Goal: Task Accomplishment & Management: Use online tool/utility

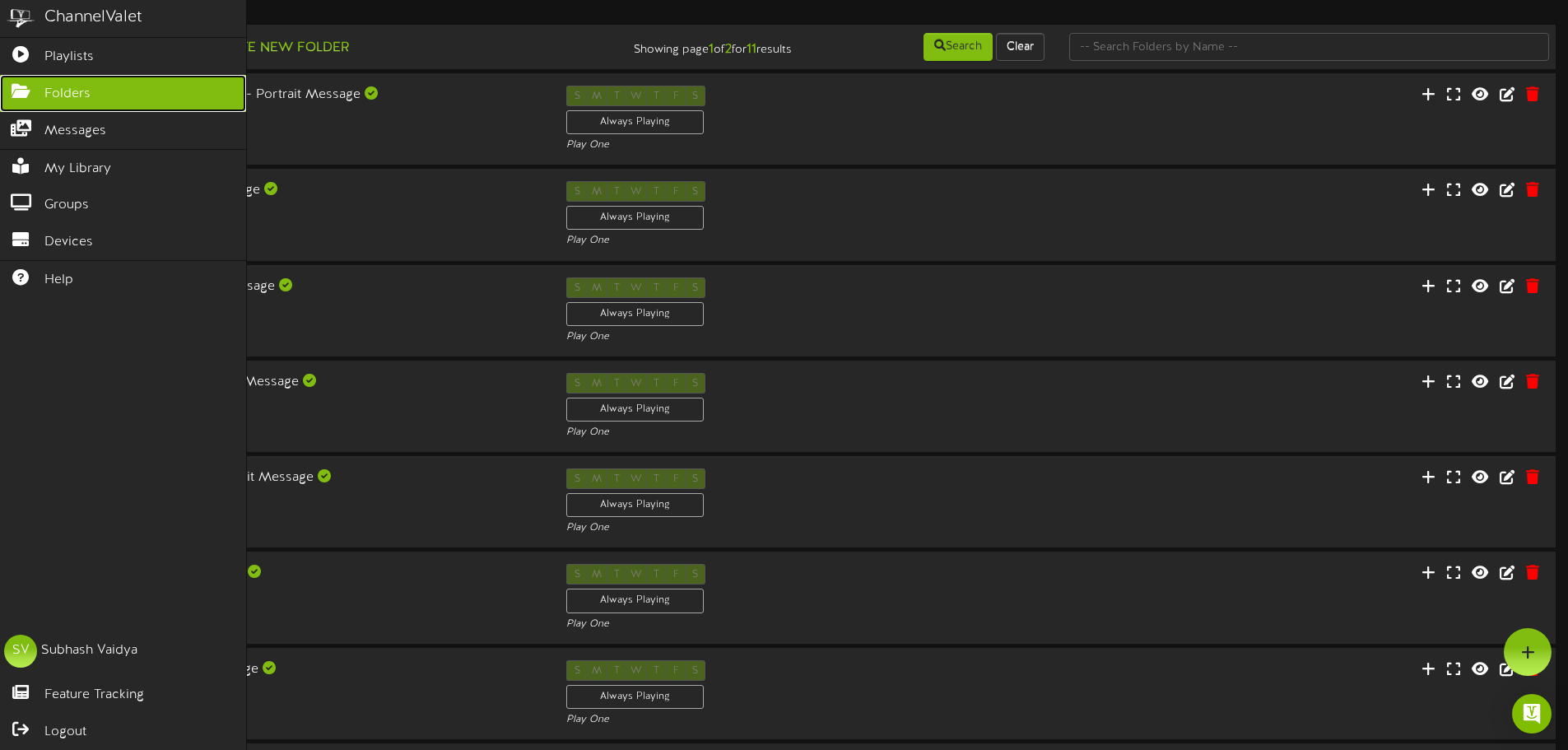
click at [78, 95] on span "Folders" at bounding box center [68, 94] width 46 height 19
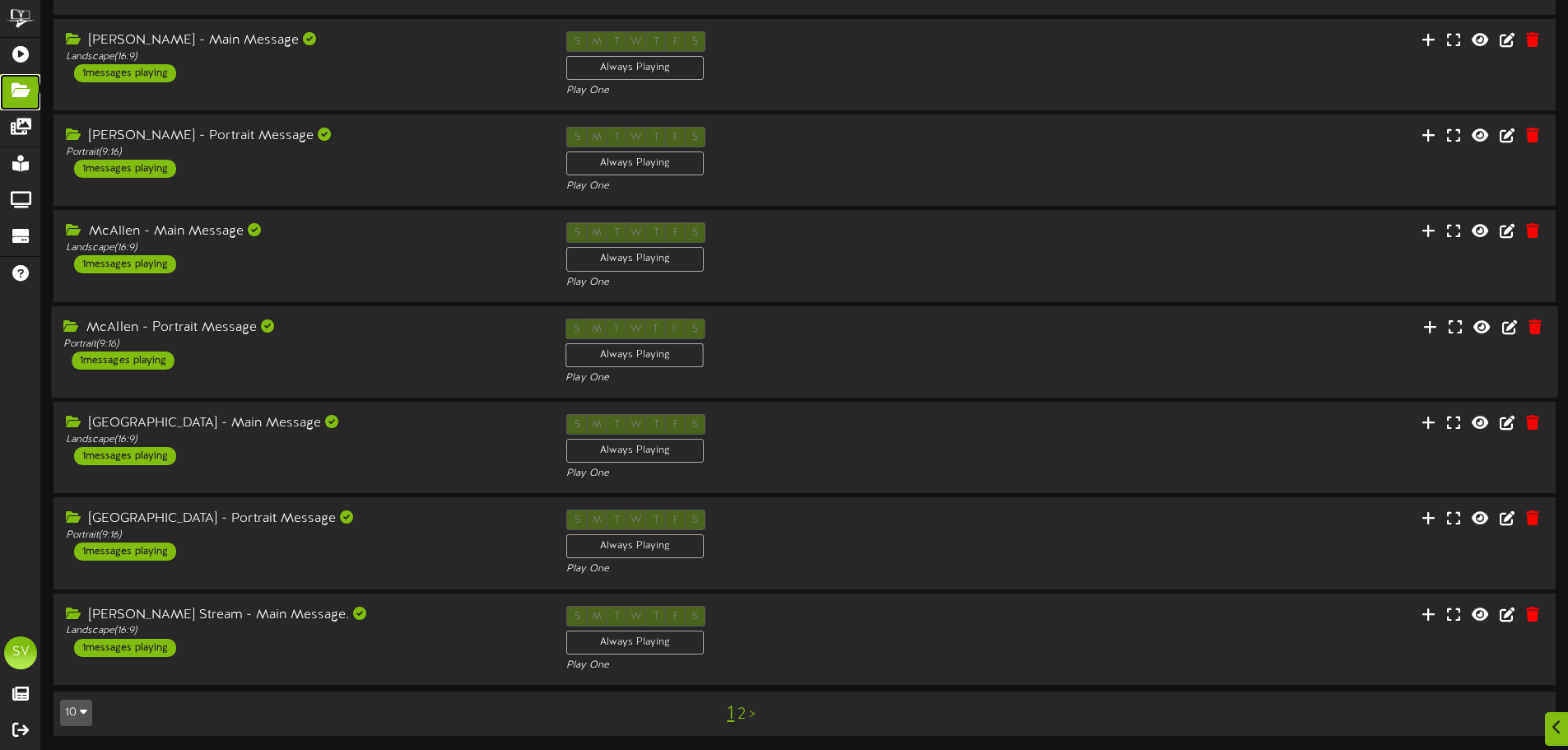
scroll to position [344, 0]
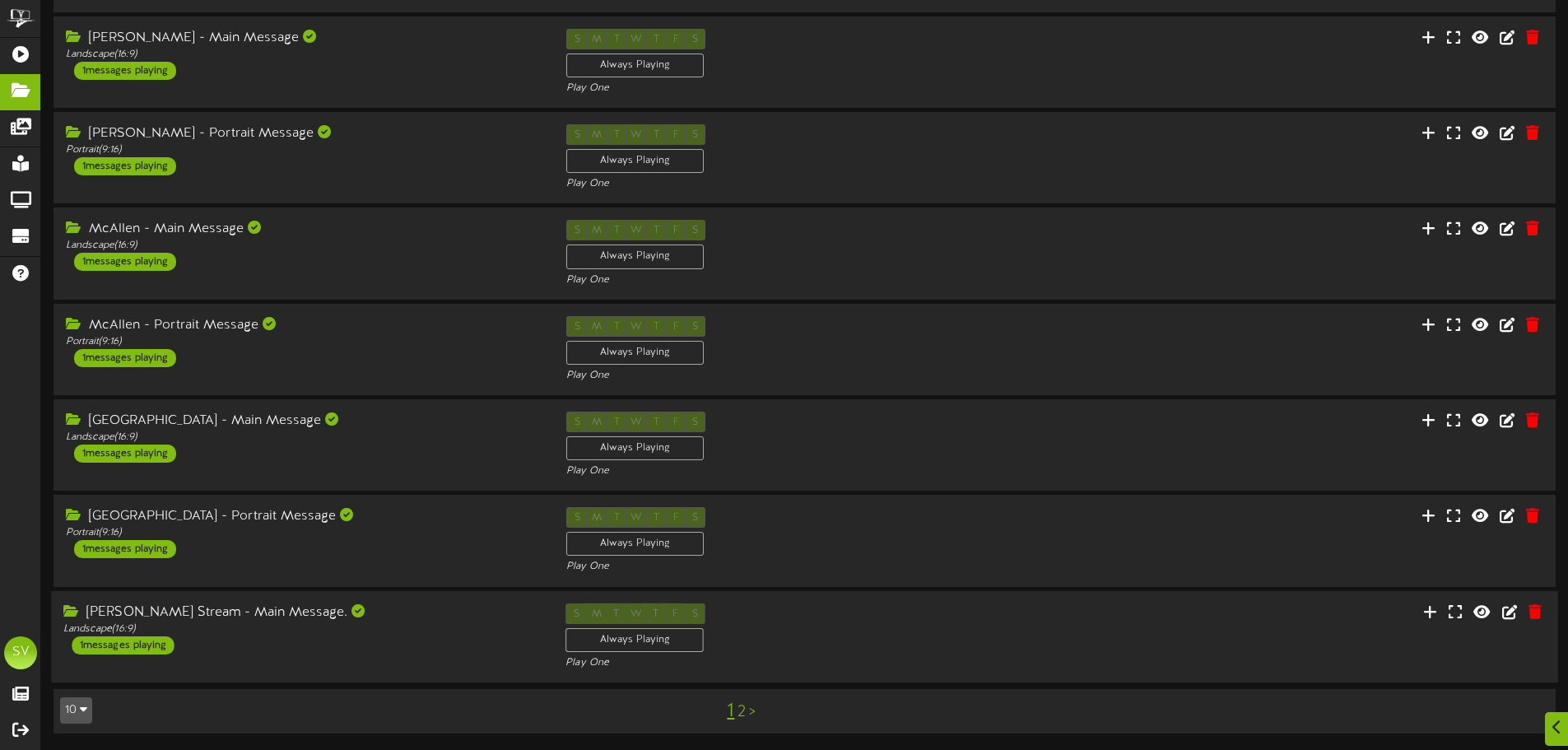
click at [894, 630] on div "S M T W T F S Always Playing Play One" at bounding box center [804, 636] width 502 height 68
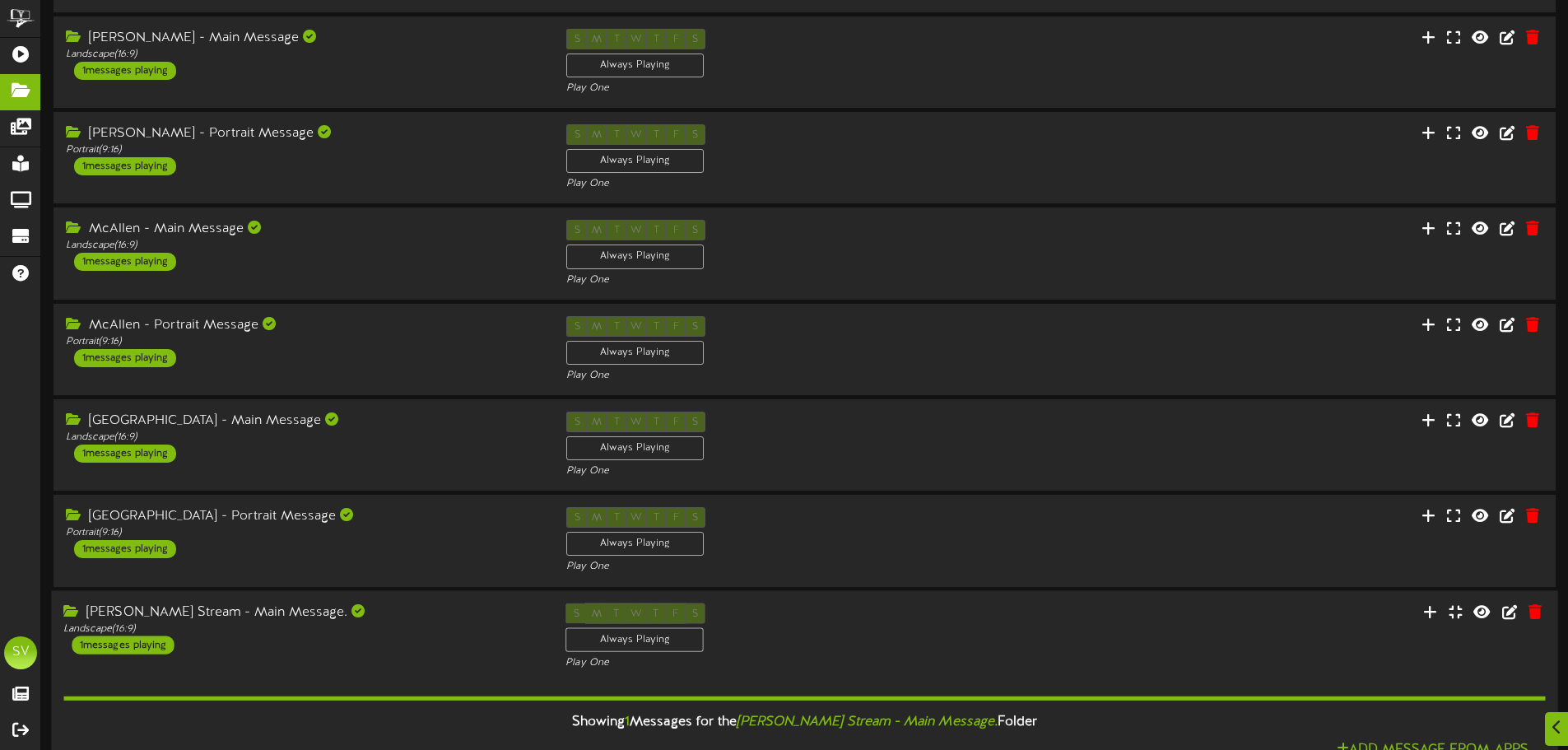
scroll to position [554, 0]
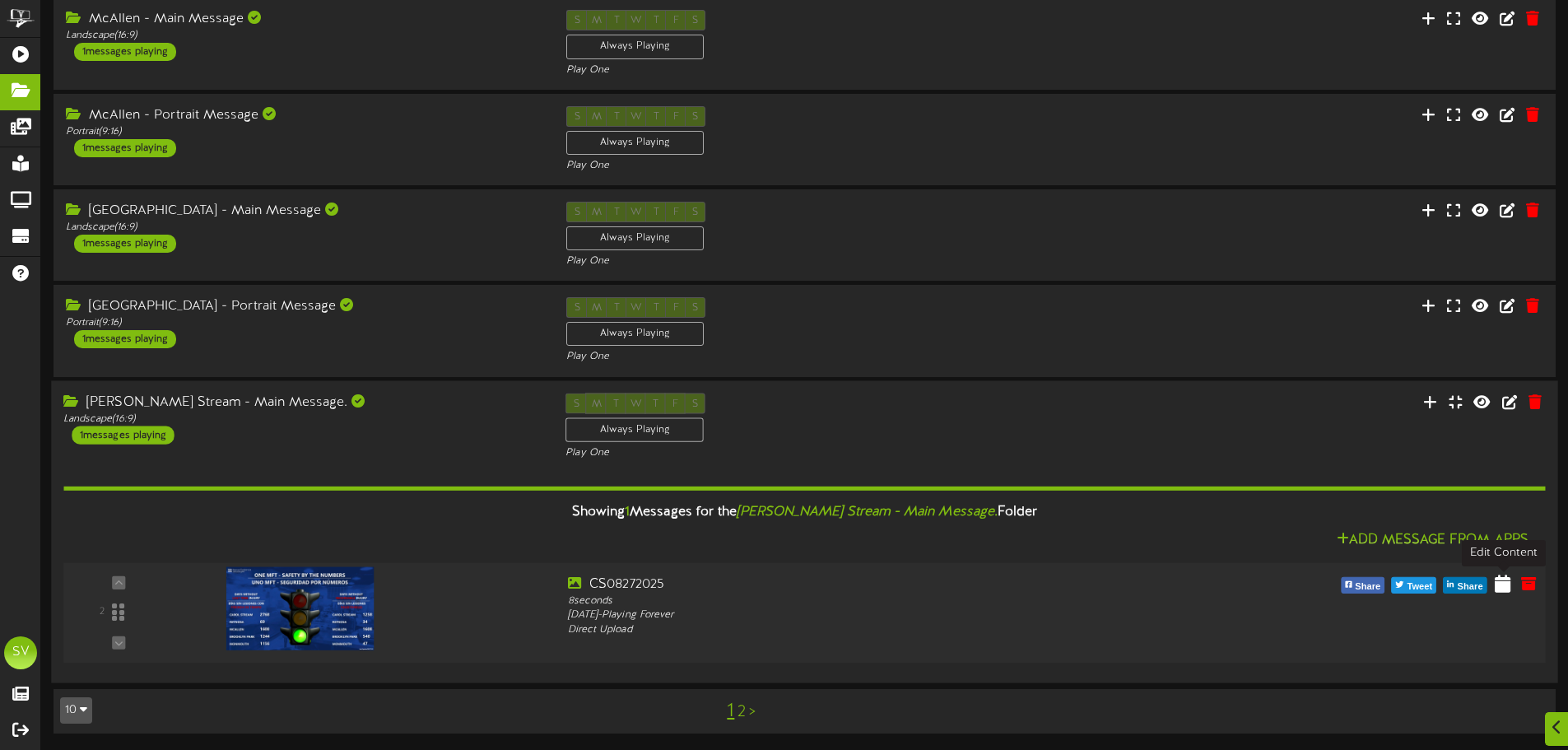
click at [1504, 591] on icon at bounding box center [1502, 583] width 16 height 18
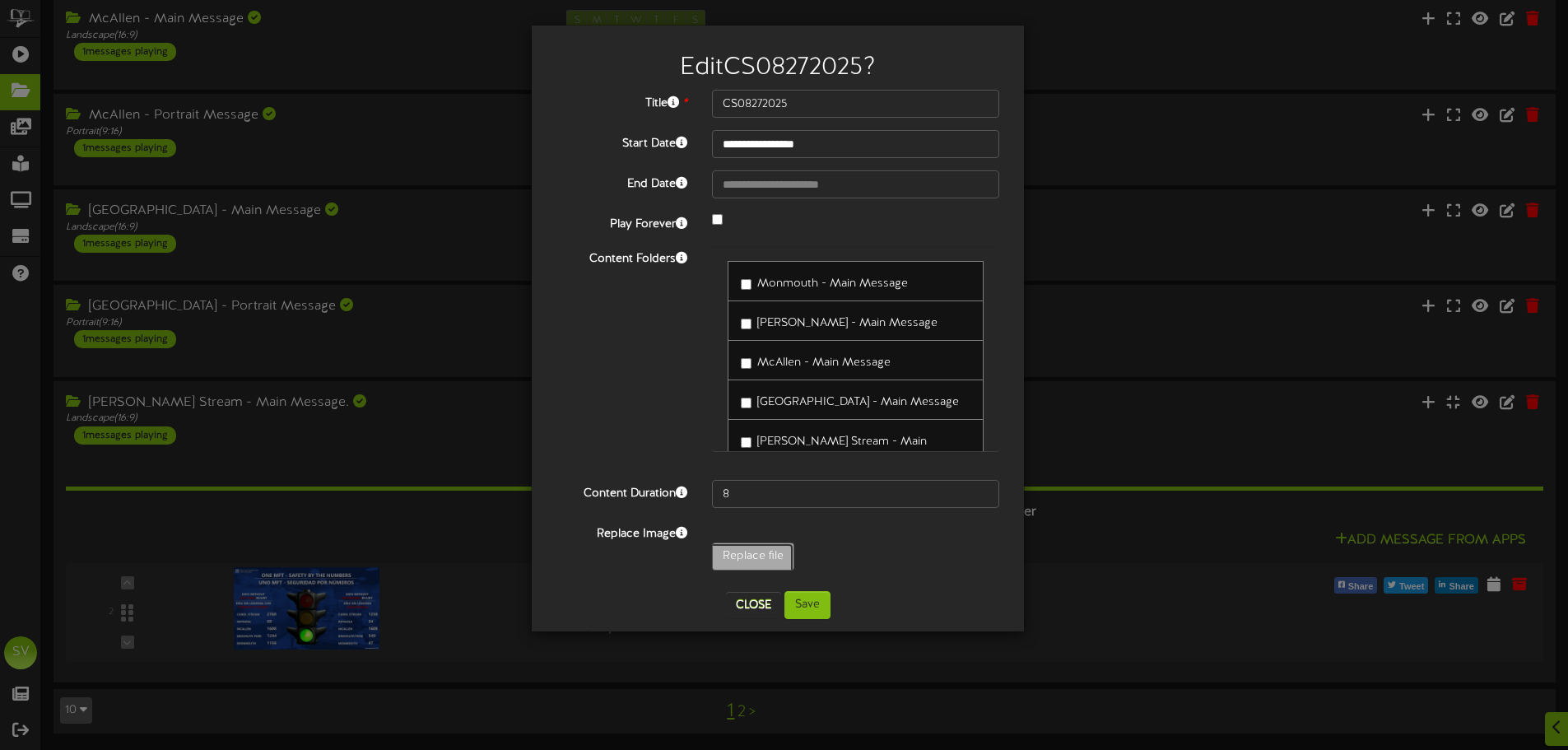
type input "**********"
type input "CS08282025"
click at [810, 604] on button "Save" at bounding box center [808, 605] width 46 height 28
